Goal: Information Seeking & Learning: Learn about a topic

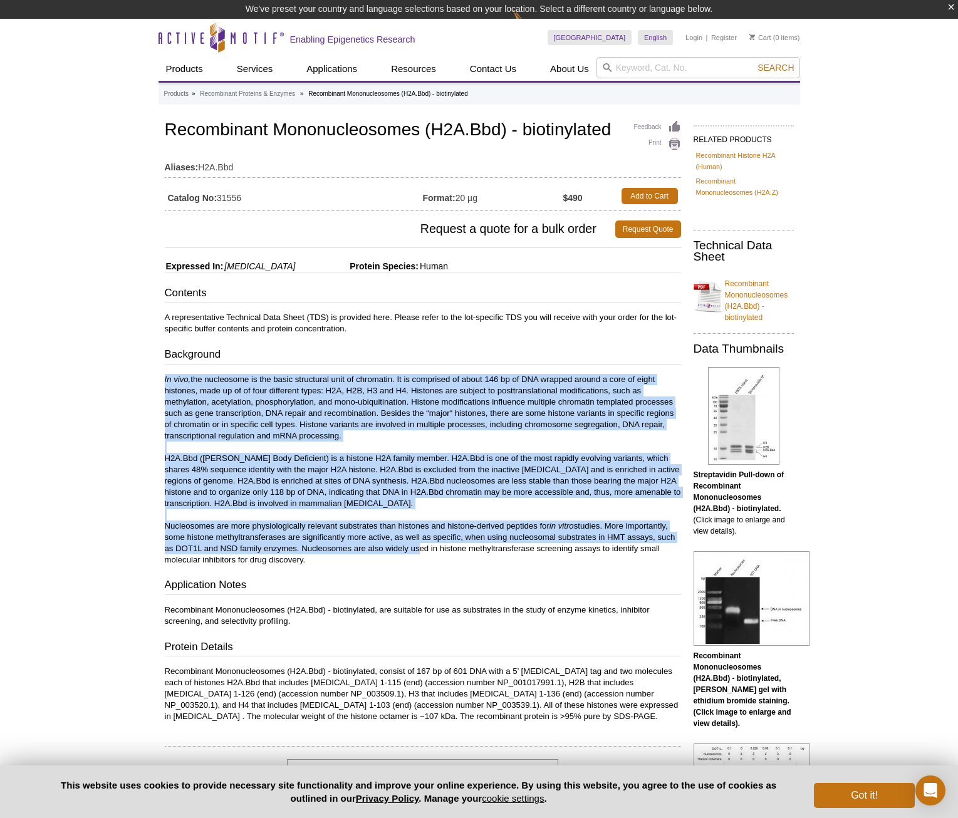
drag, startPoint x: 284, startPoint y: 390, endPoint x: 265, endPoint y: 354, distance: 40.6
click at [265, 354] on div "Contents A representative Technical Data Sheet (TDS) is provided here. Please r…" at bounding box center [423, 504] width 516 height 437
drag, startPoint x: 265, startPoint y: 354, endPoint x: 346, endPoint y: 420, distance: 104.3
click at [346, 405] on p "In vivo, the nucleosome is the basic structural unit of chromatin. It is compri…" at bounding box center [423, 470] width 516 height 192
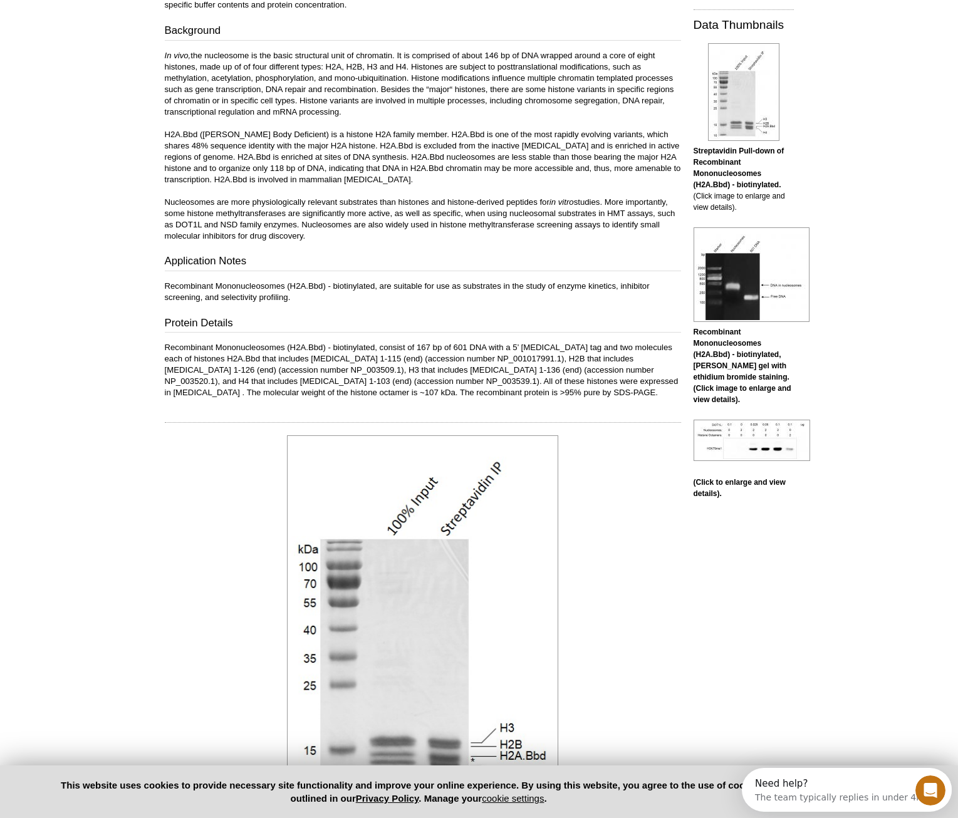
scroll to position [313, 0]
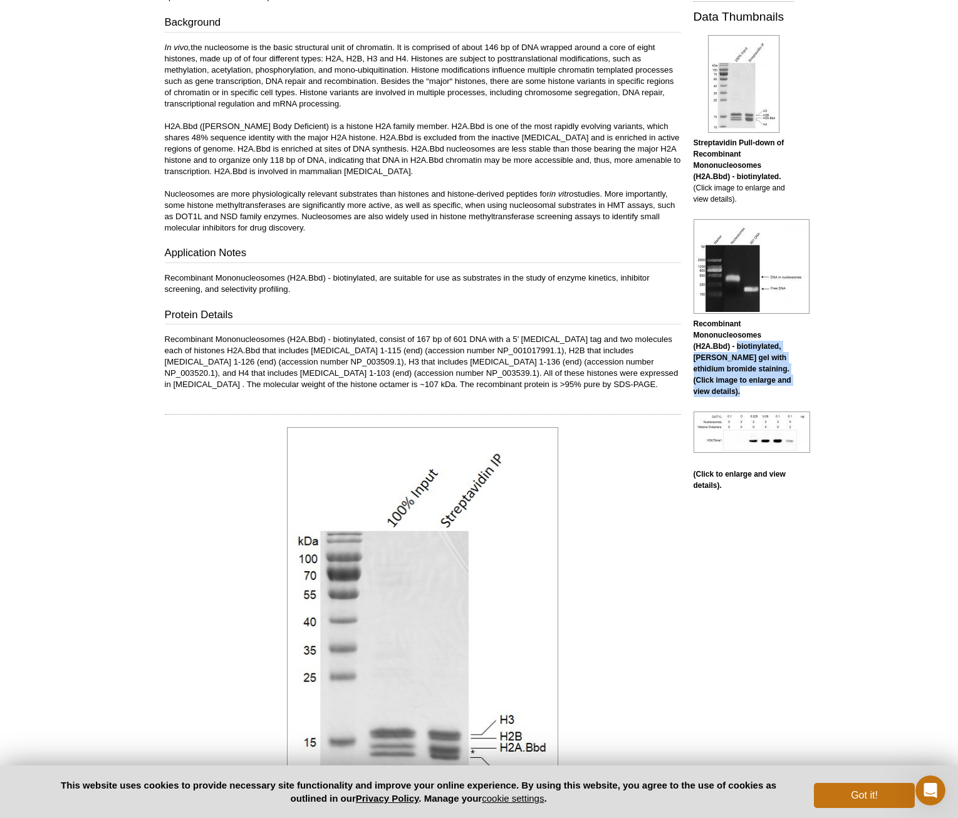
drag, startPoint x: 737, startPoint y: 347, endPoint x: 760, endPoint y: 386, distance: 45.2
click at [703, 386] on p "Recombinant Mononucleosomes (H2A.Bbd) - biotinylated, [PERSON_NAME] gel with et…" at bounding box center [743, 357] width 100 height 79
click at [703, 389] on p "Recombinant Mononucleosomes (H2A.Bbd) - biotinylated, [PERSON_NAME] gel with et…" at bounding box center [743, 357] width 100 height 79
drag, startPoint x: 755, startPoint y: 390, endPoint x: 688, endPoint y: 326, distance: 93.0
click at [688, 326] on div "RELATED PRODUCTS Recombinant Histone H2A (Human) Recombinant Mononucleosomes (H…" at bounding box center [740, 142] width 106 height 698
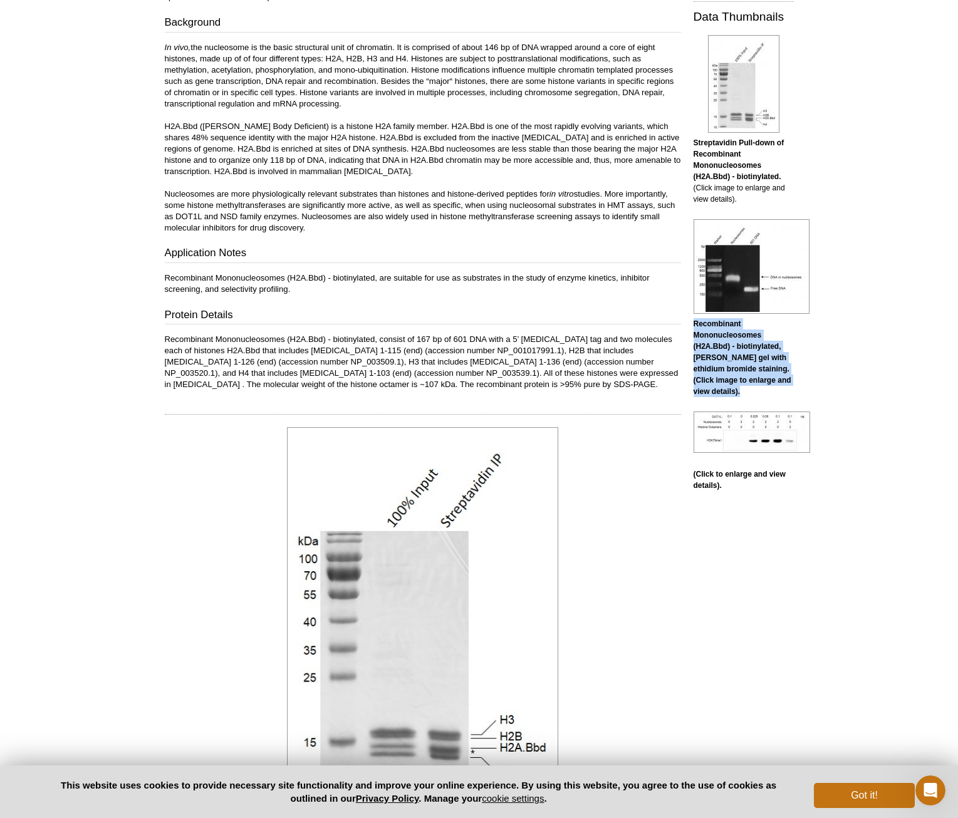
click at [703, 358] on b "Recombinant Mononucleosomes (H2A.Bbd) - biotinylated, [PERSON_NAME] gel with et…" at bounding box center [742, 357] width 98 height 76
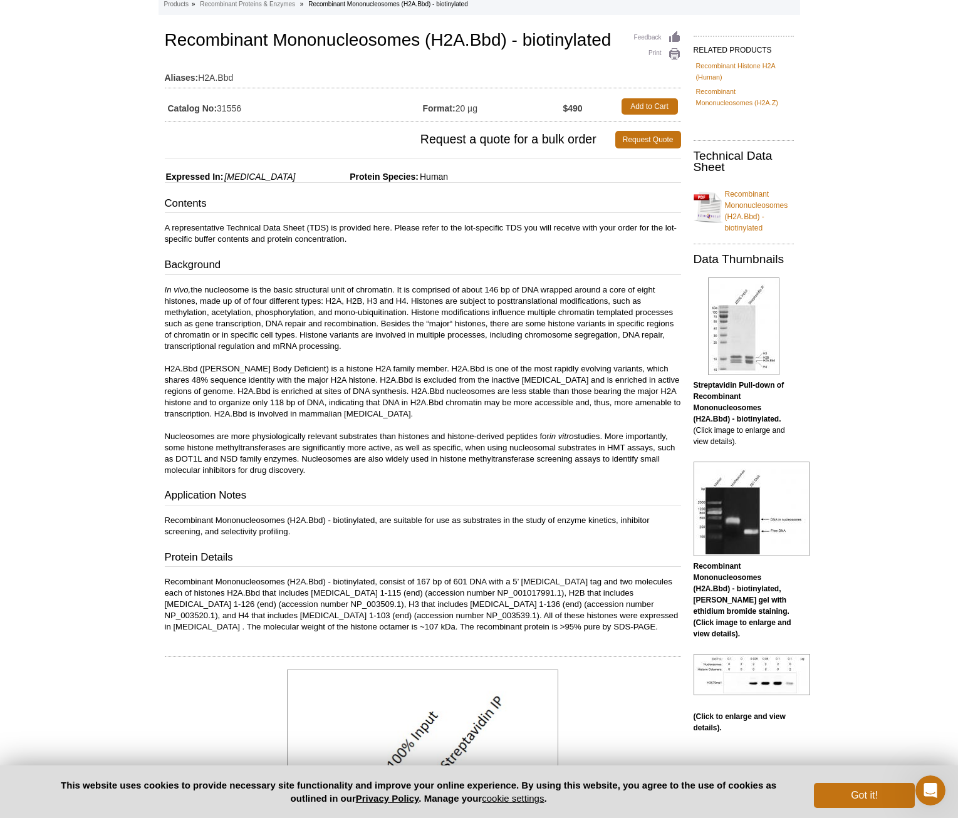
scroll to position [0, 0]
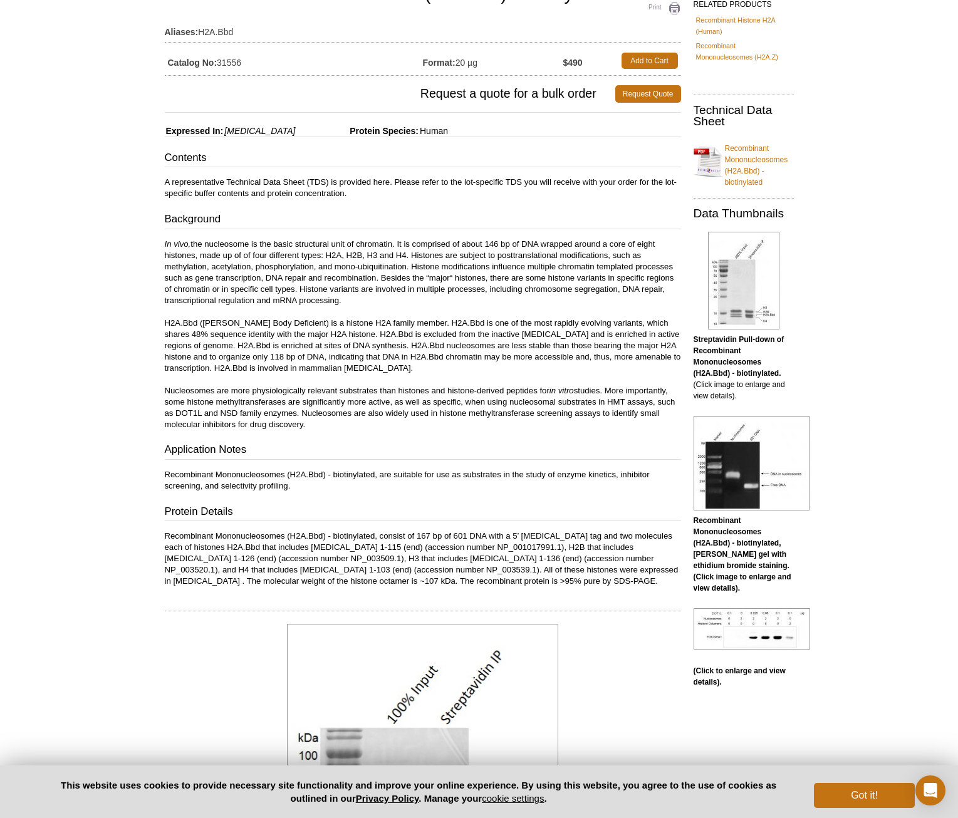
scroll to position [376, 0]
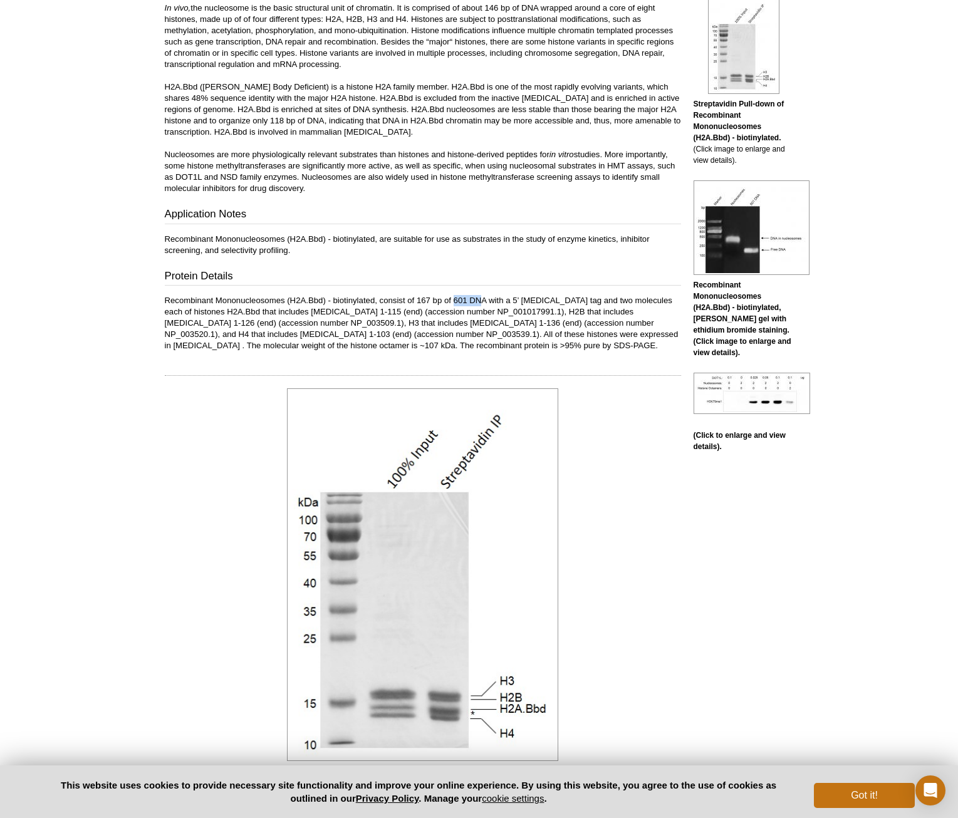
drag, startPoint x: 454, startPoint y: 294, endPoint x: 482, endPoint y: 291, distance: 28.4
click at [482, 295] on p "Recombinant Mononucleosomes (H2A.Bbd) - biotinylated, consist of 167 bp of 601 …" at bounding box center [423, 323] width 516 height 56
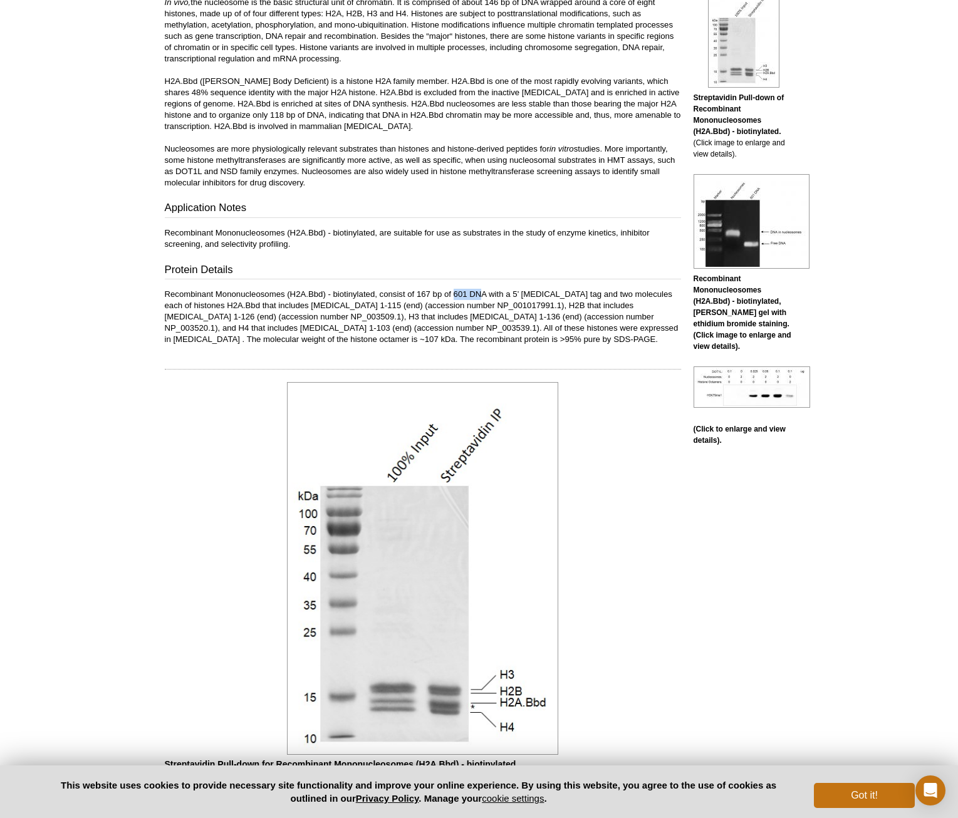
scroll to position [357, 0]
drag, startPoint x: 482, startPoint y: 291, endPoint x: 459, endPoint y: 310, distance: 29.8
click at [459, 310] on p "Recombinant Mononucleosomes (H2A.Bbd) - biotinylated, consist of 167 bp of 601 …" at bounding box center [423, 318] width 516 height 56
drag, startPoint x: 440, startPoint y: 296, endPoint x: 417, endPoint y: 297, distance: 23.2
click at [417, 297] on p "Recombinant Mononucleosomes (H2A.Bbd) - biotinylated, consist of 167 bp of 601 …" at bounding box center [423, 318] width 516 height 56
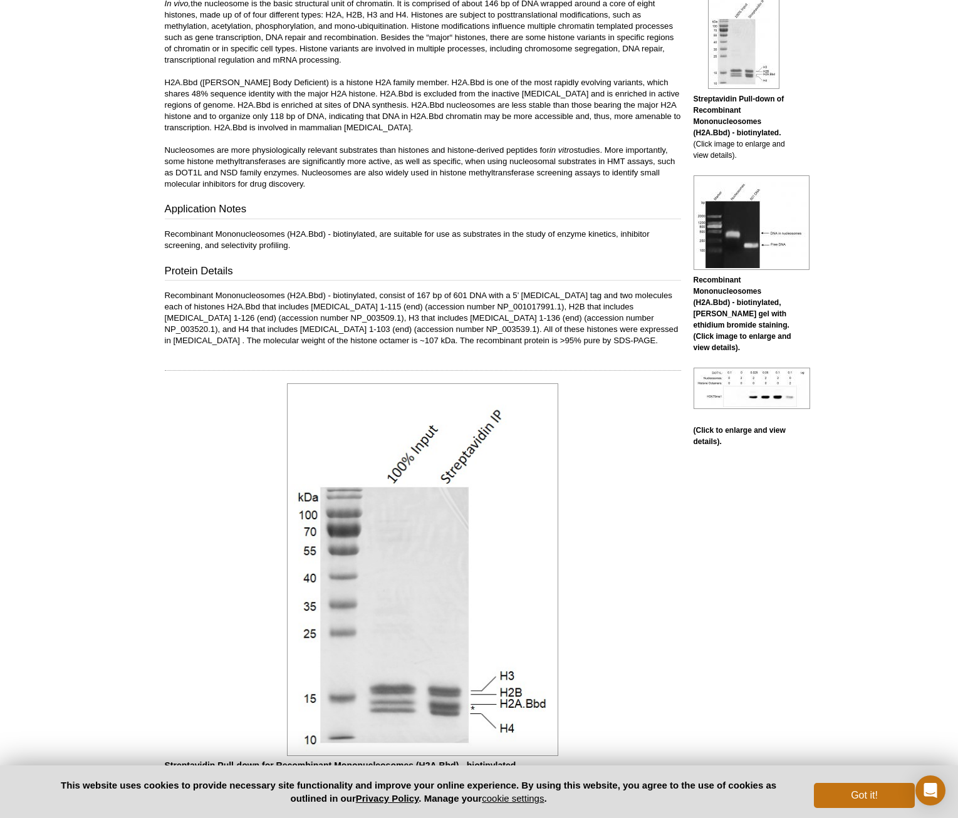
click at [537, 301] on p "Recombinant Mononucleosomes (H2A.Bbd) - biotinylated, consist of 167 bp of 601 …" at bounding box center [423, 318] width 516 height 56
drag, startPoint x: 485, startPoint y: 292, endPoint x: 454, endPoint y: 296, distance: 31.6
click at [454, 296] on p "Recombinant Mononucleosomes (H2A.Bbd) - biotinylated, consist of 167 bp of 601 …" at bounding box center [423, 318] width 516 height 56
drag, startPoint x: 454, startPoint y: 296, endPoint x: 534, endPoint y: 331, distance: 86.7
click at [534, 331] on p "Recombinant Mononucleosomes (H2A.Bbd) - biotinylated, consist of 167 bp of 601 …" at bounding box center [423, 318] width 516 height 56
